Goal: Task Accomplishment & Management: Complete application form

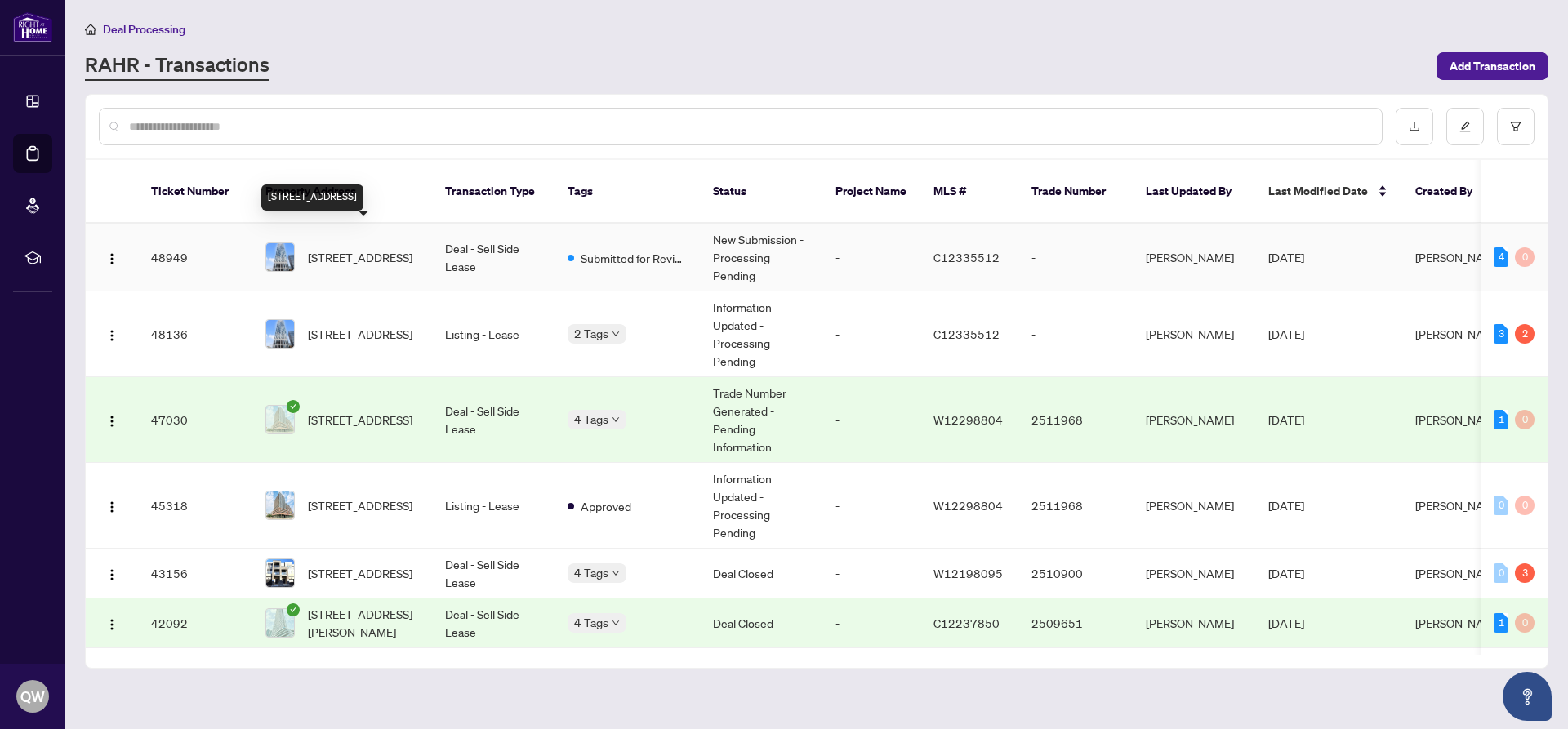
click at [381, 248] on span "[STREET_ADDRESS]" at bounding box center [360, 257] width 105 height 18
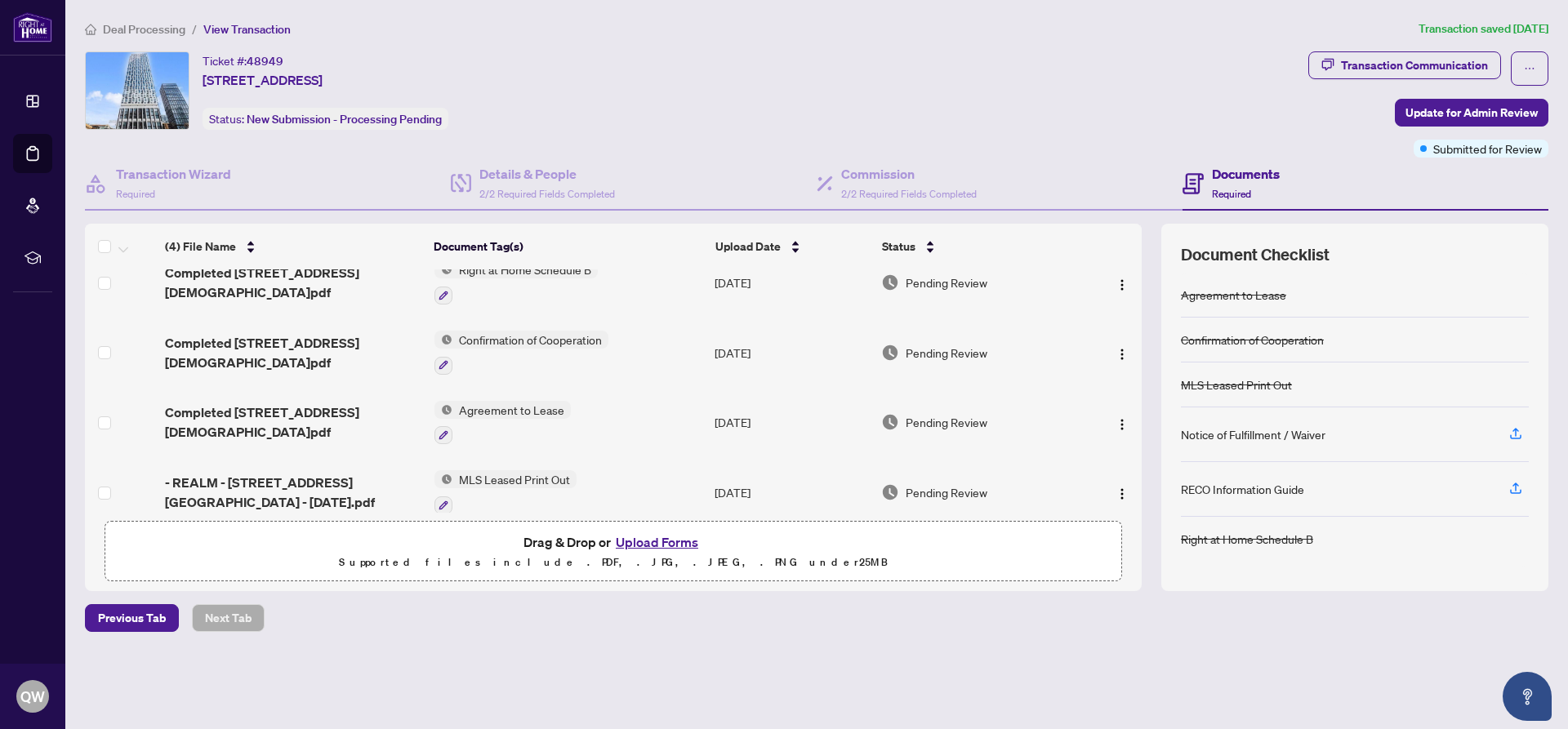
scroll to position [36, 0]
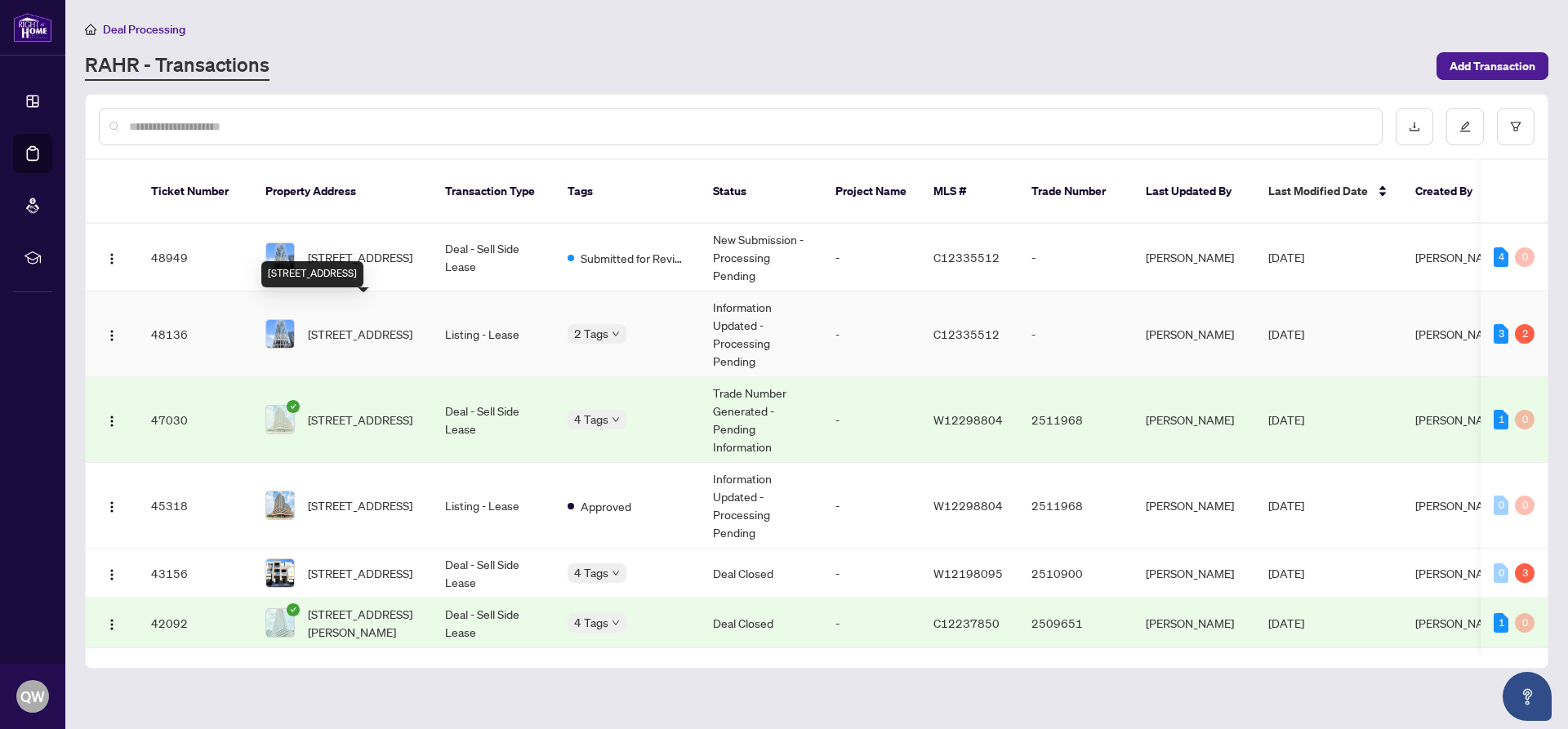
click at [340, 325] on span "[STREET_ADDRESS]" at bounding box center [360, 334] width 105 height 18
click at [956, 250] on span "C12335512" at bounding box center [966, 257] width 66 height 14
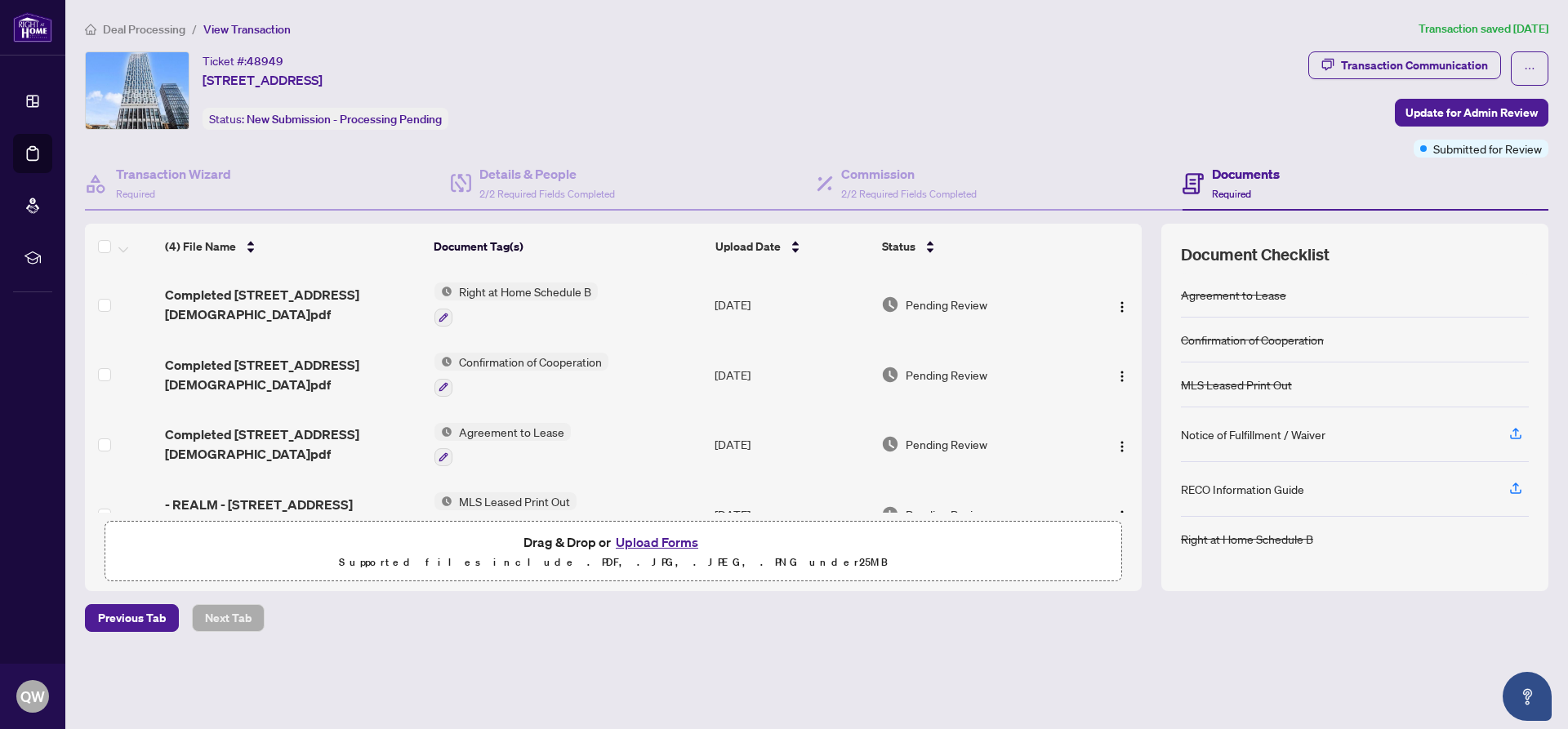
click at [652, 539] on button "Upload Forms" at bounding box center [657, 542] width 92 height 22
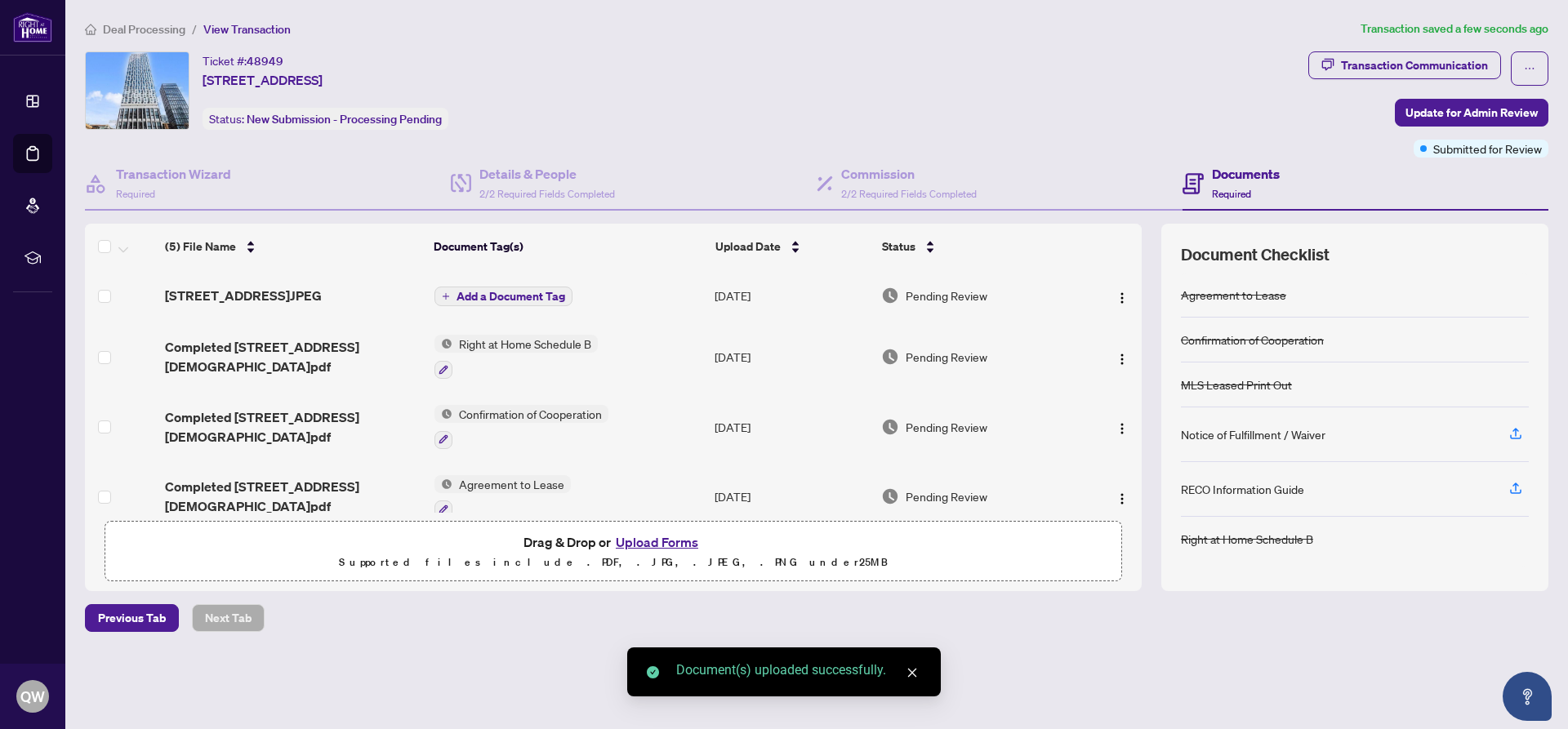
click at [659, 536] on button "Upload Forms" at bounding box center [657, 542] width 92 height 22
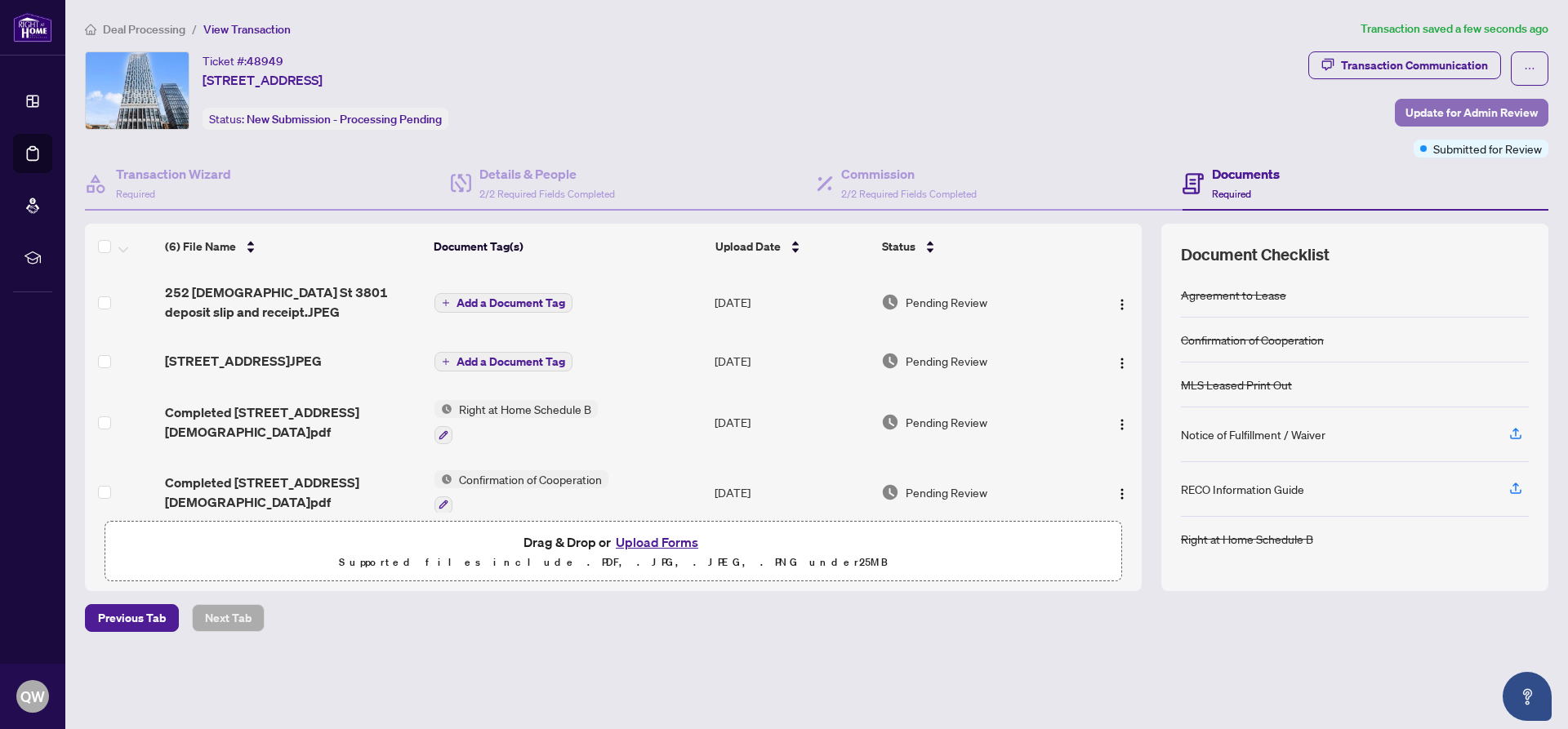
click at [1479, 109] on span "Update for Admin Review" at bounding box center [1471, 113] width 132 height 26
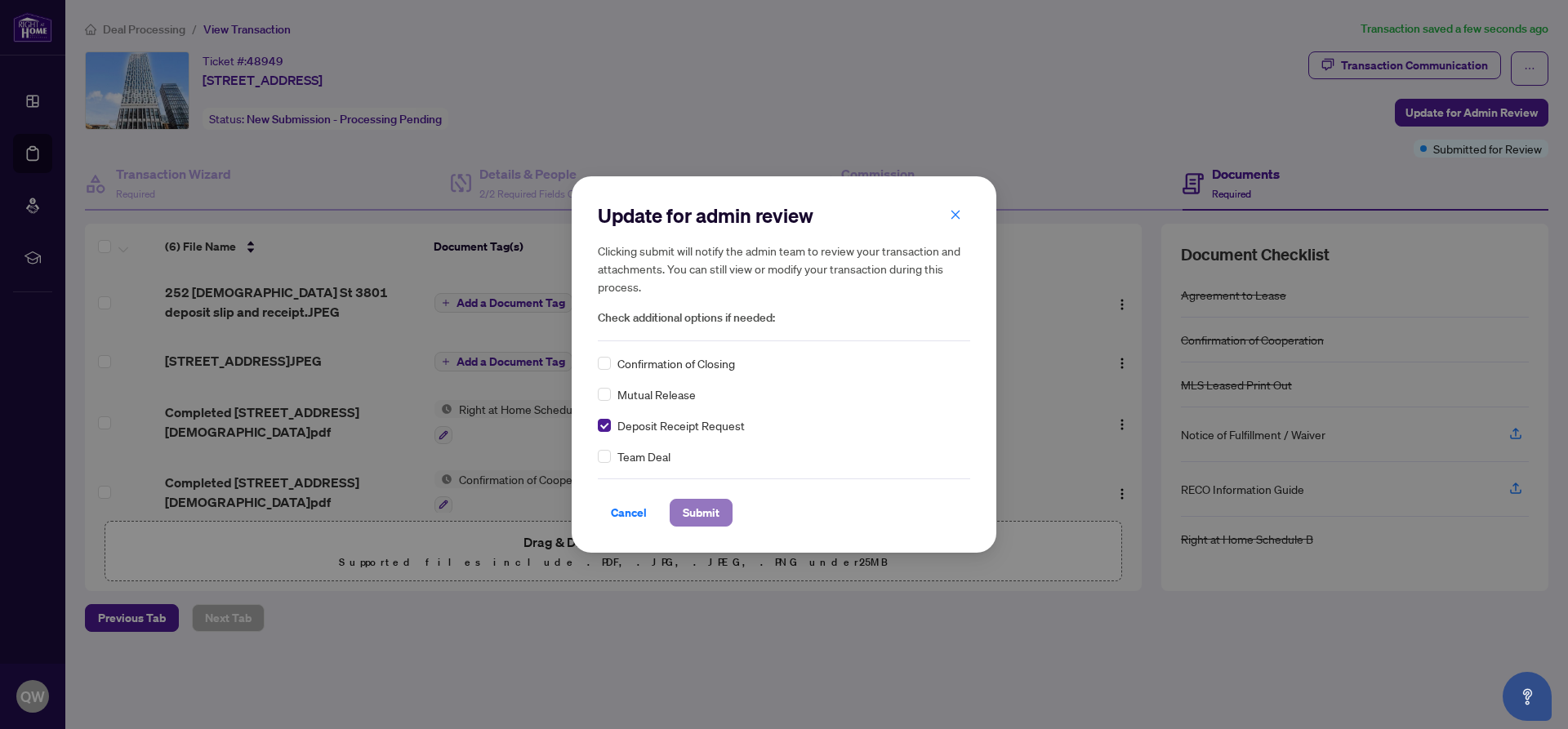
click at [695, 513] on span "Submit" at bounding box center [701, 513] width 37 height 26
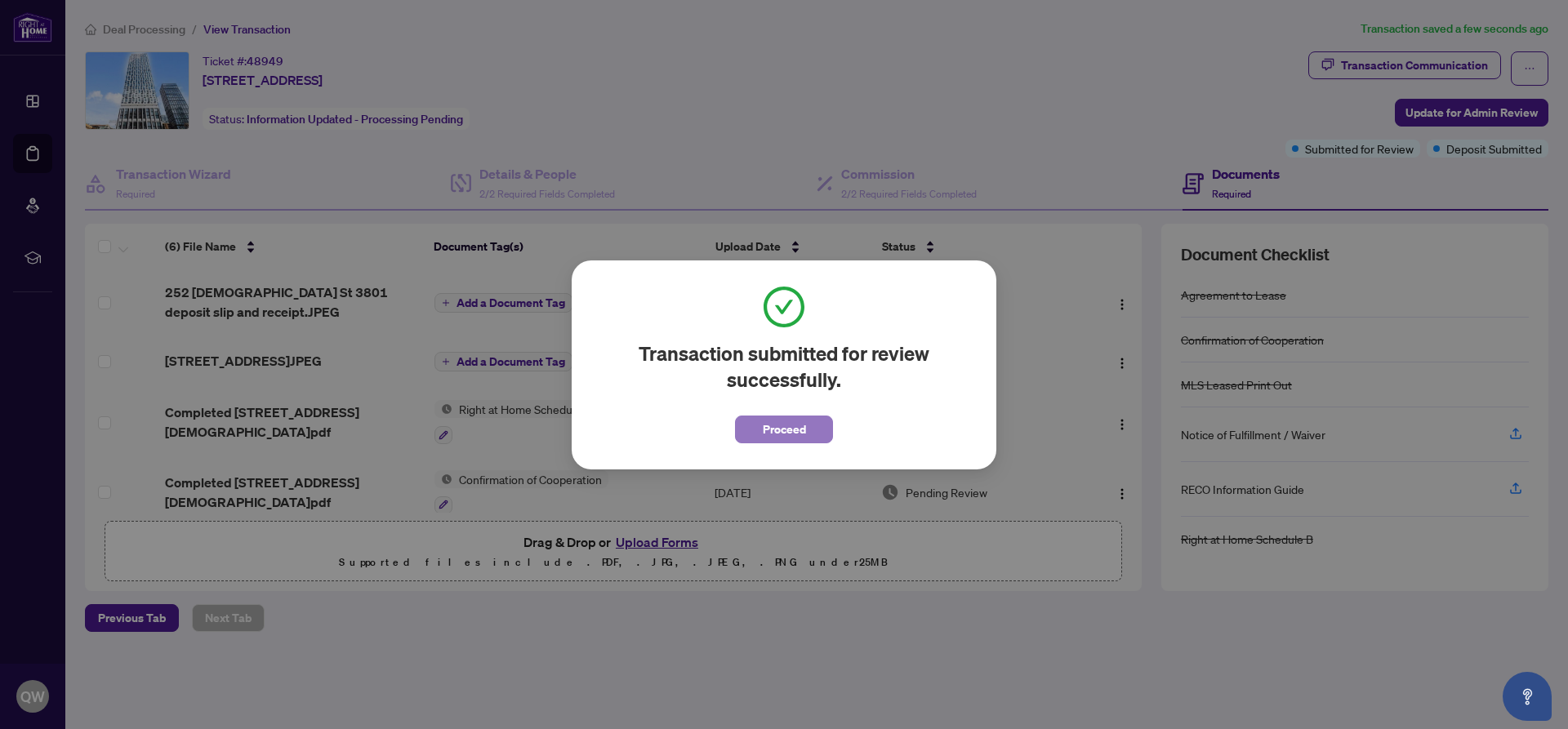
click at [786, 430] on span "Proceed" at bounding box center [784, 429] width 43 height 26
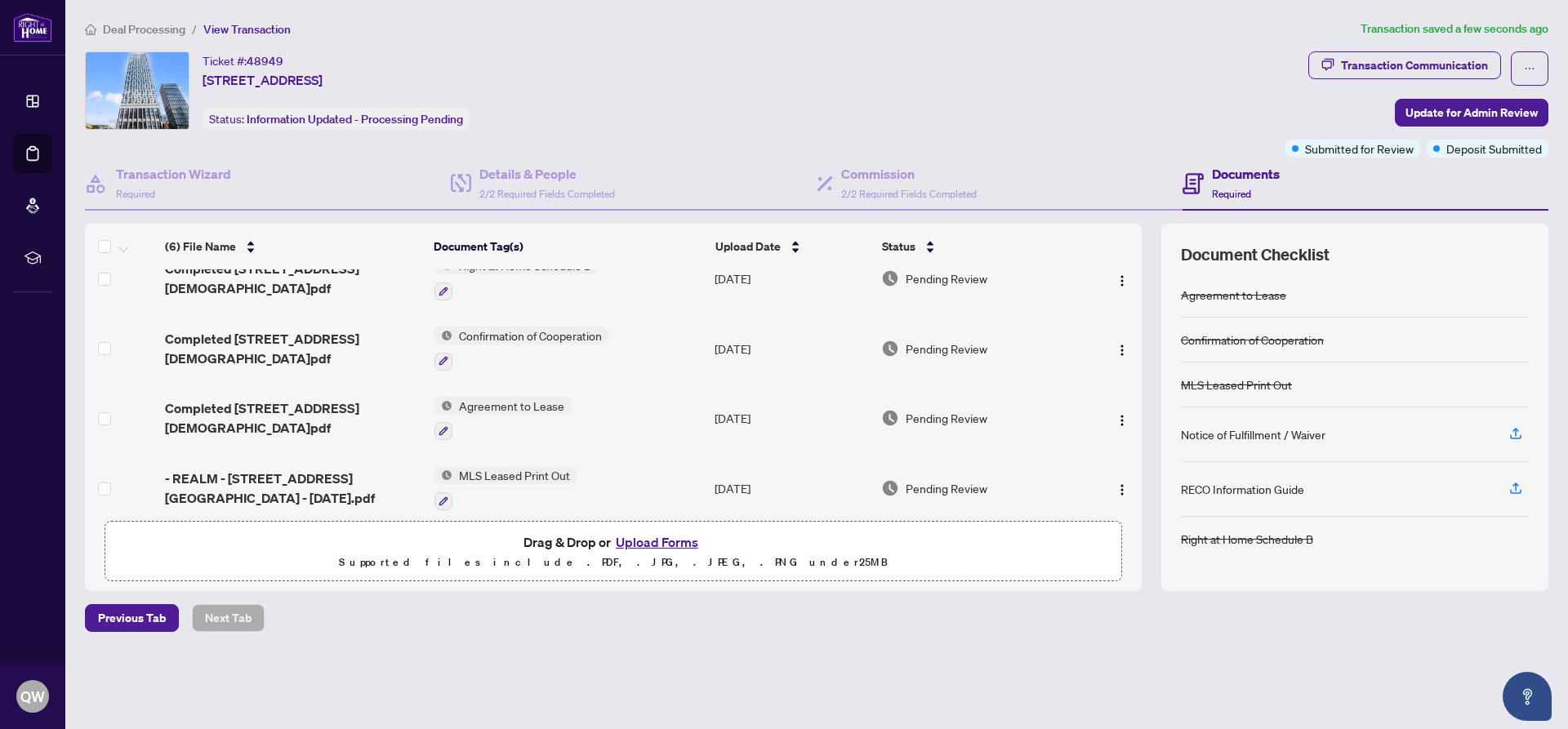
scroll to position [153, 0]
